Goal: Find specific page/section: Find specific page/section

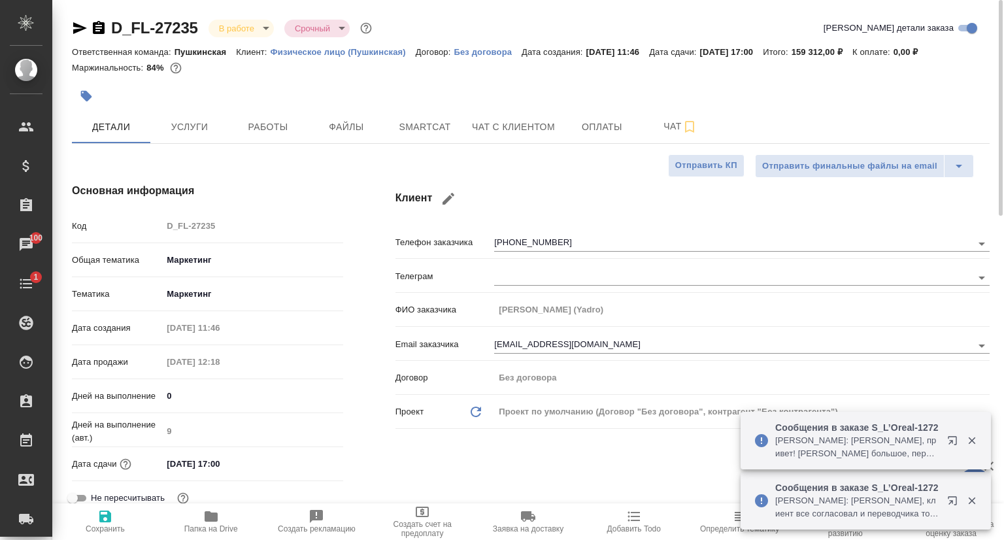
select select "RU"
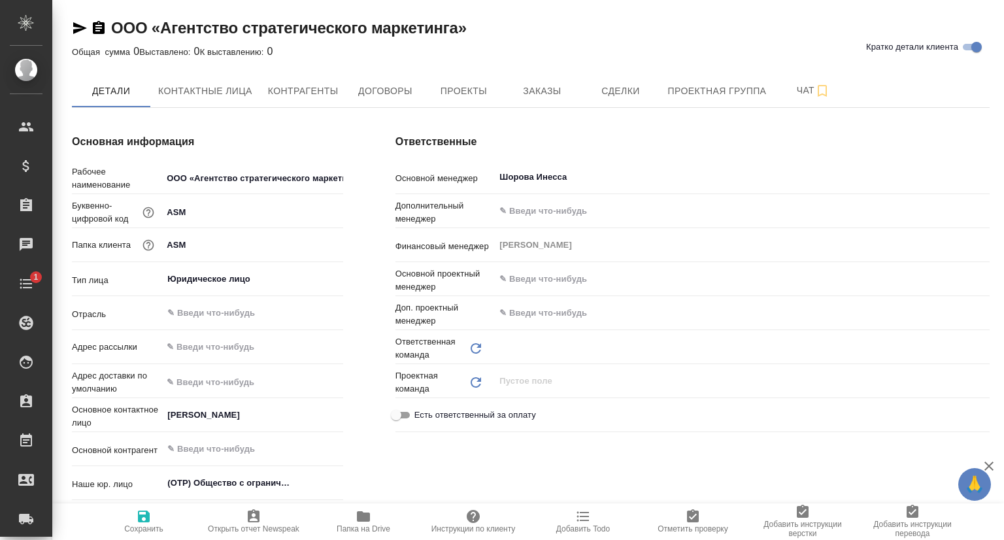
type input "Локализация"
type textarea "x"
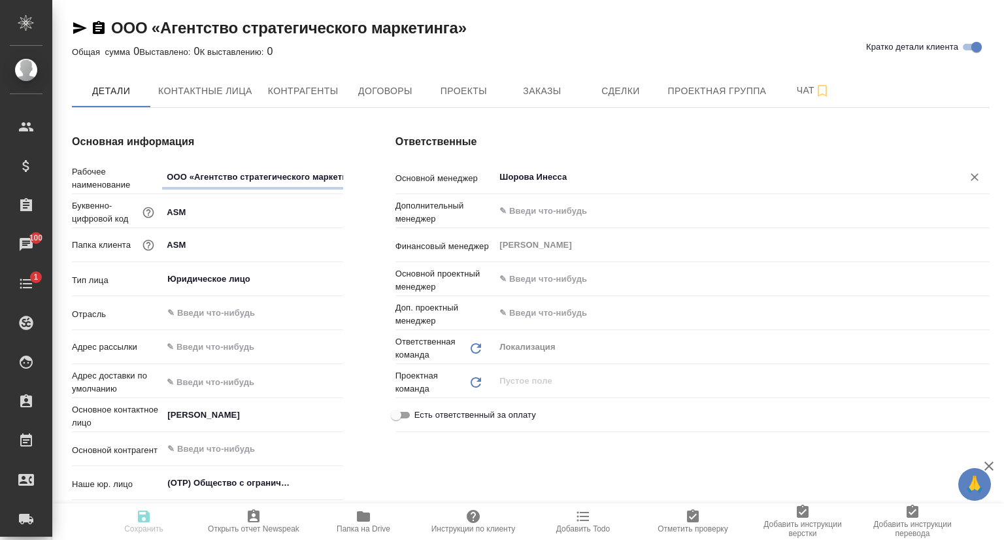
type textarea "x"
click at [450, 79] on button "Проекты" at bounding box center [463, 91] width 78 height 33
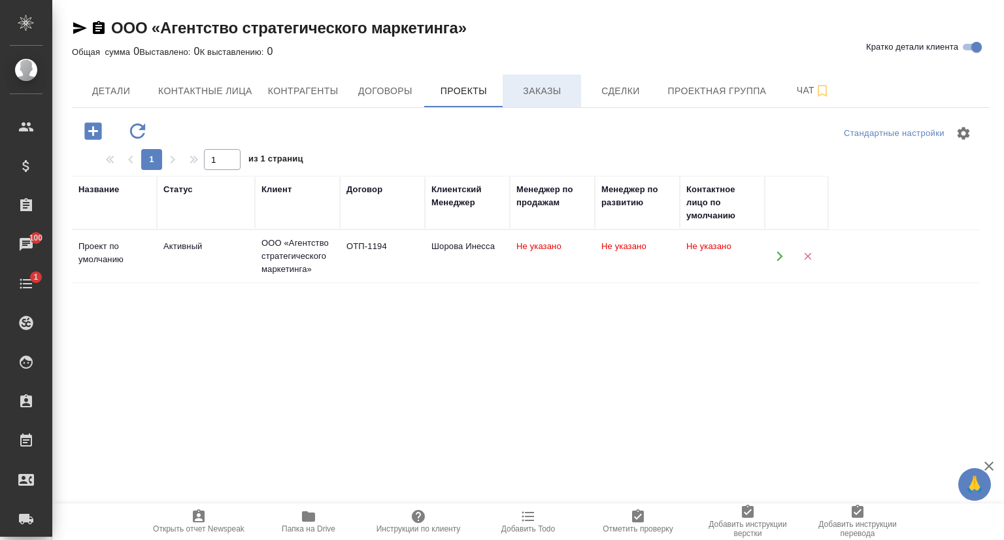
click at [532, 95] on span "Заказы" at bounding box center [542, 91] width 63 height 16
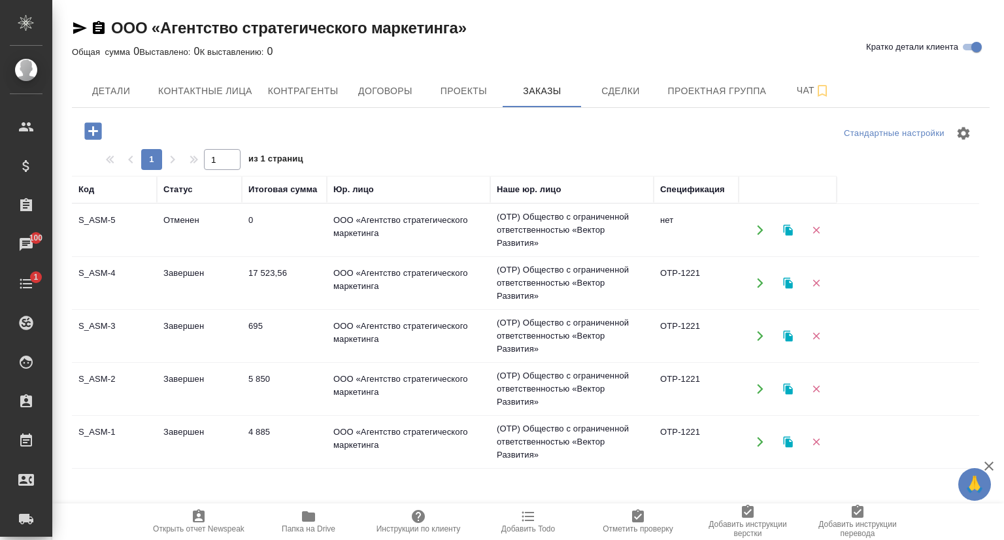
click at [107, 253] on td "S_ASM-3" at bounding box center [114, 230] width 85 height 46
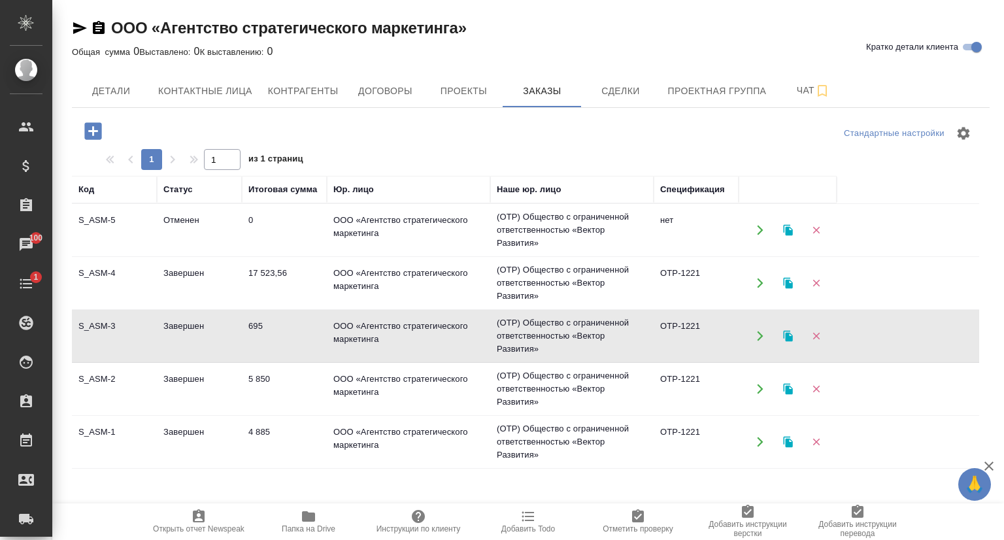
click at [129, 253] on td "S_ASM-4" at bounding box center [114, 230] width 85 height 46
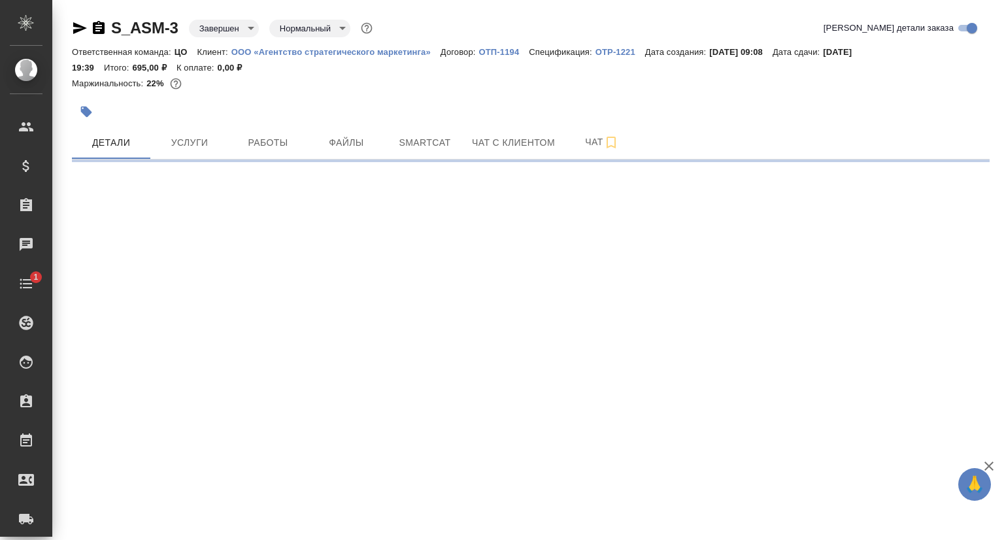
select select "RU"
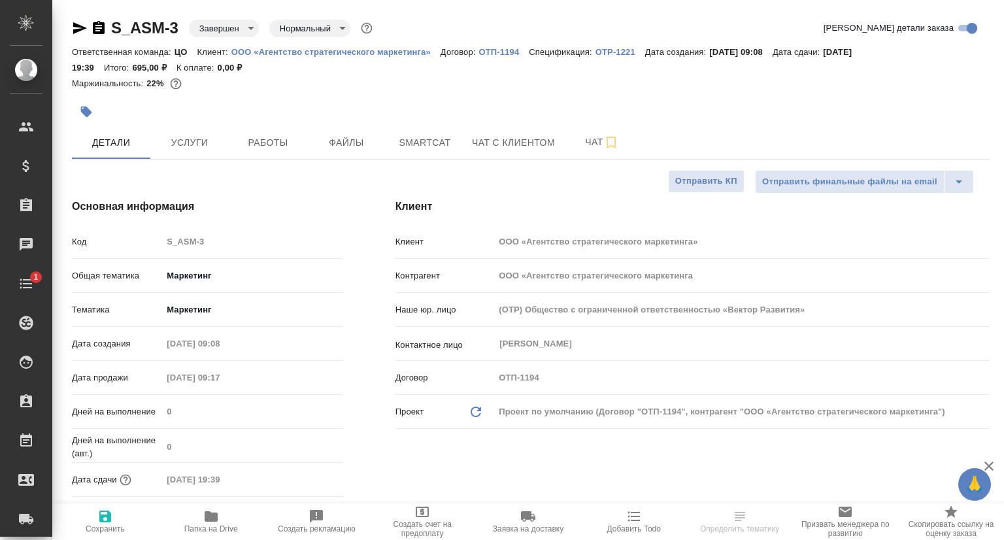
type textarea "x"
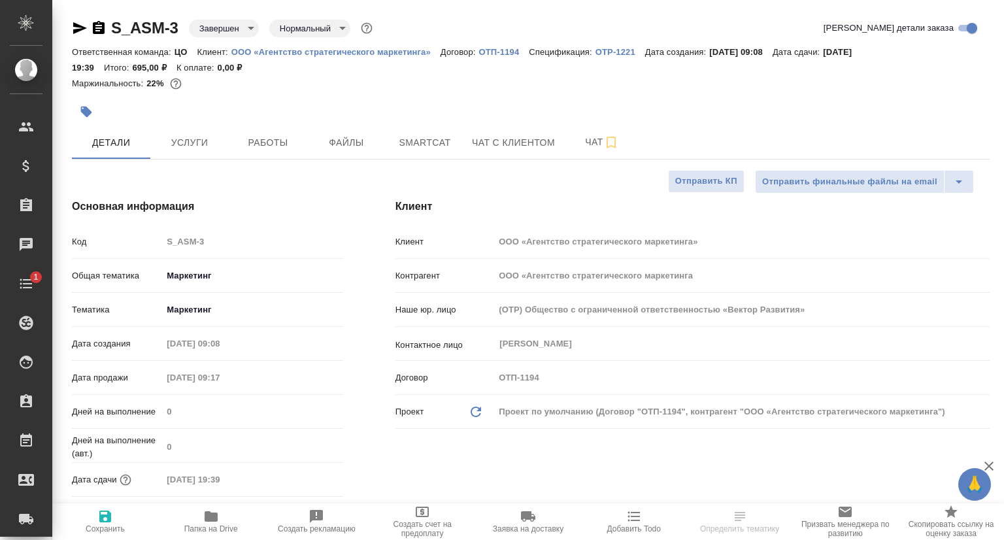
type textarea "x"
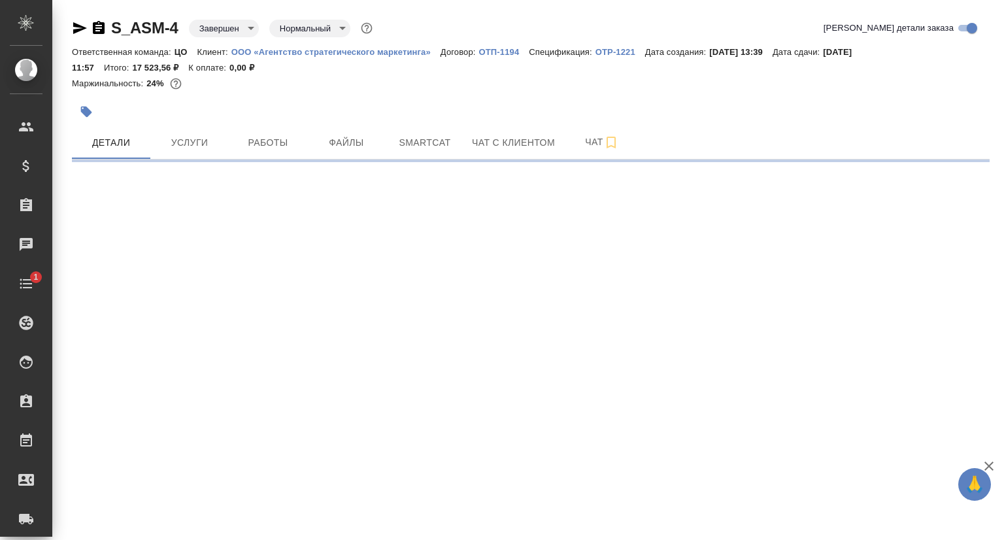
select select "RU"
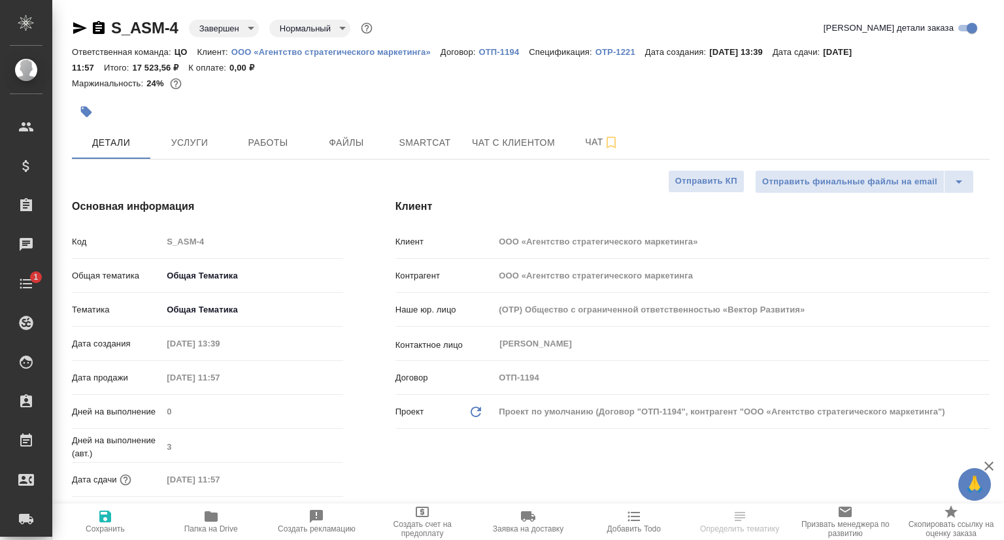
type textarea "x"
